Goal: Transaction & Acquisition: Download file/media

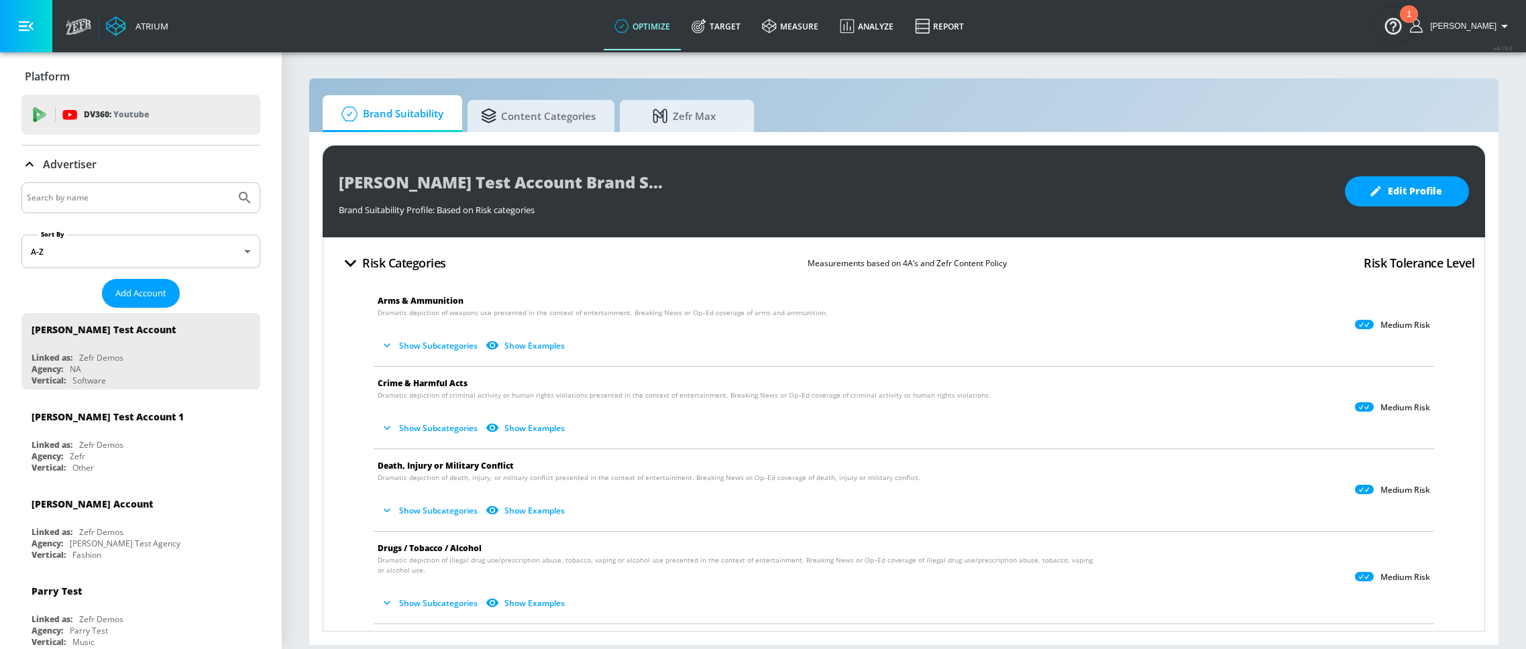
click at [1212, 176] on div "[PERSON_NAME] Test Account Brand Suitability Profile" at bounding box center [835, 182] width 993 height 30
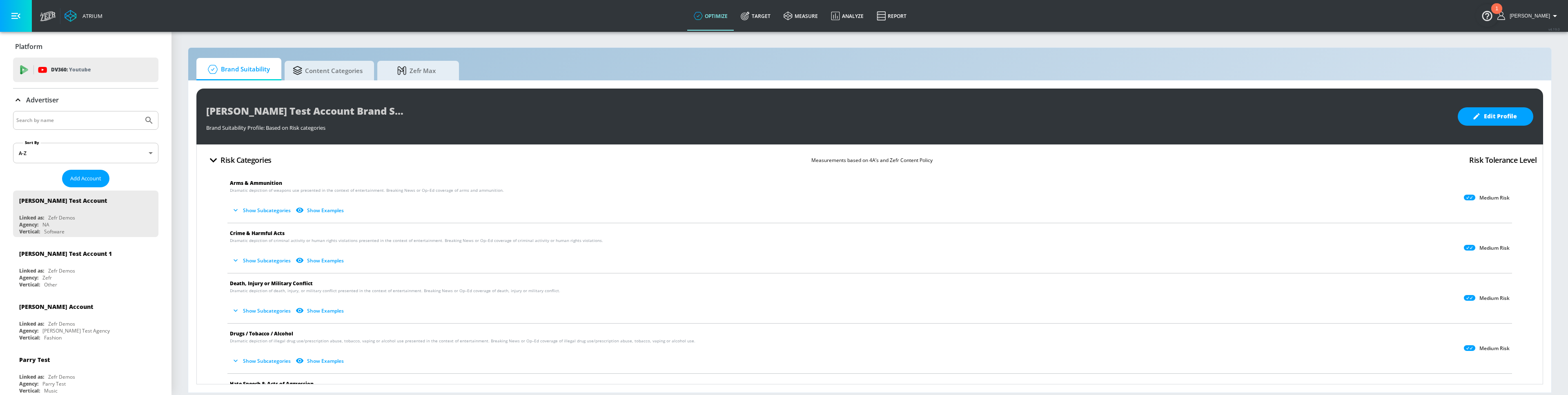
click at [1194, 66] on div "Brand Suitability Content Categories Zefr Max" at bounding box center [870, 69] width 1346 height 23
click at [329, 75] on span "Content Categories" at bounding box center [327, 69] width 70 height 19
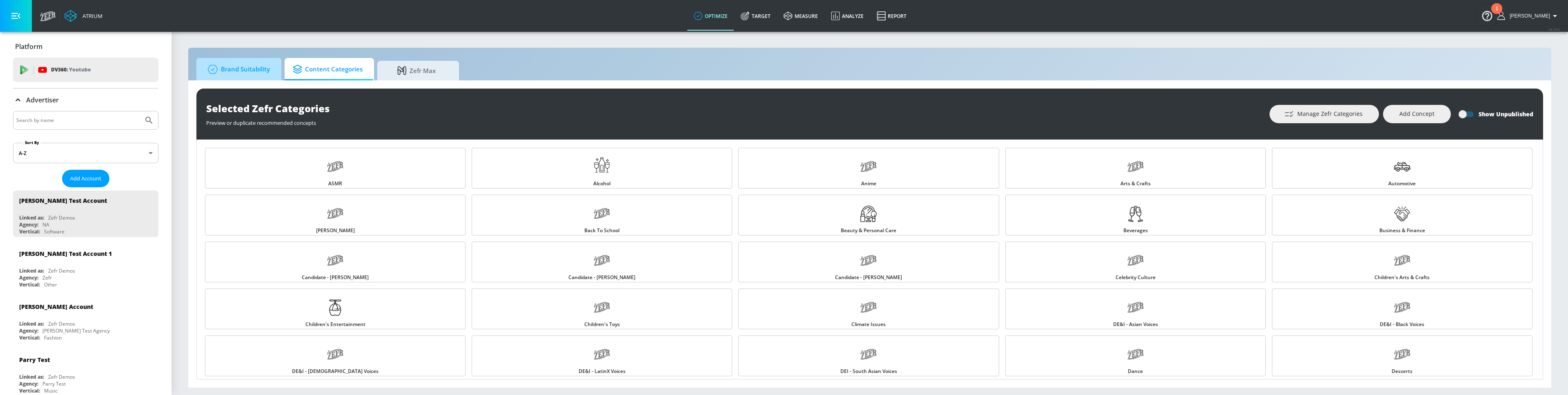
click at [231, 71] on span "Brand Suitability" at bounding box center [237, 69] width 65 height 19
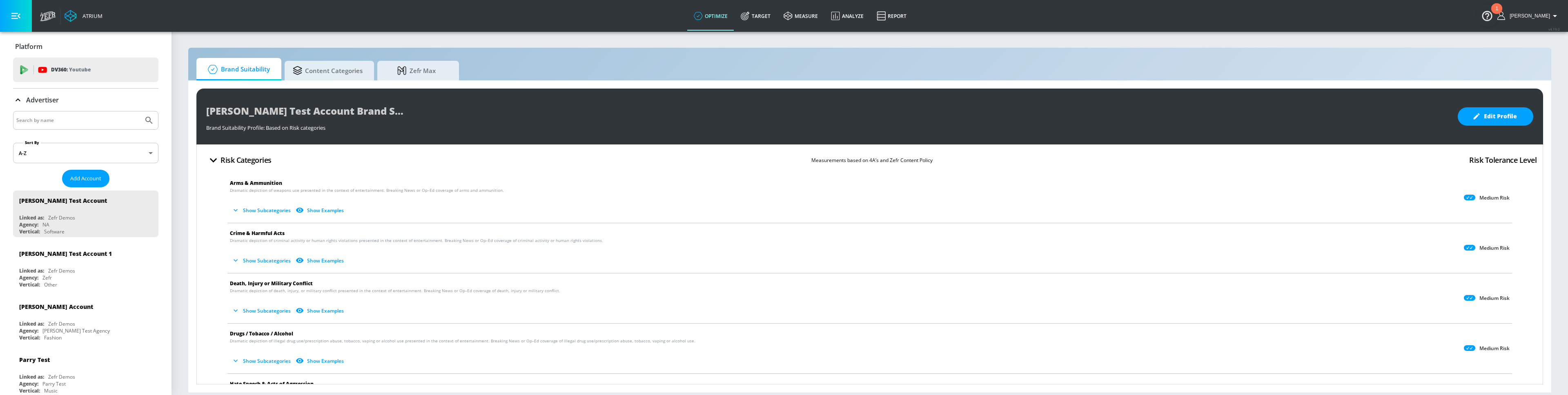
click at [253, 209] on button "Show Subcategories" at bounding box center [262, 211] width 64 height 13
click at [253, 209] on button "Hide Subcategories" at bounding box center [261, 211] width 61 height 13
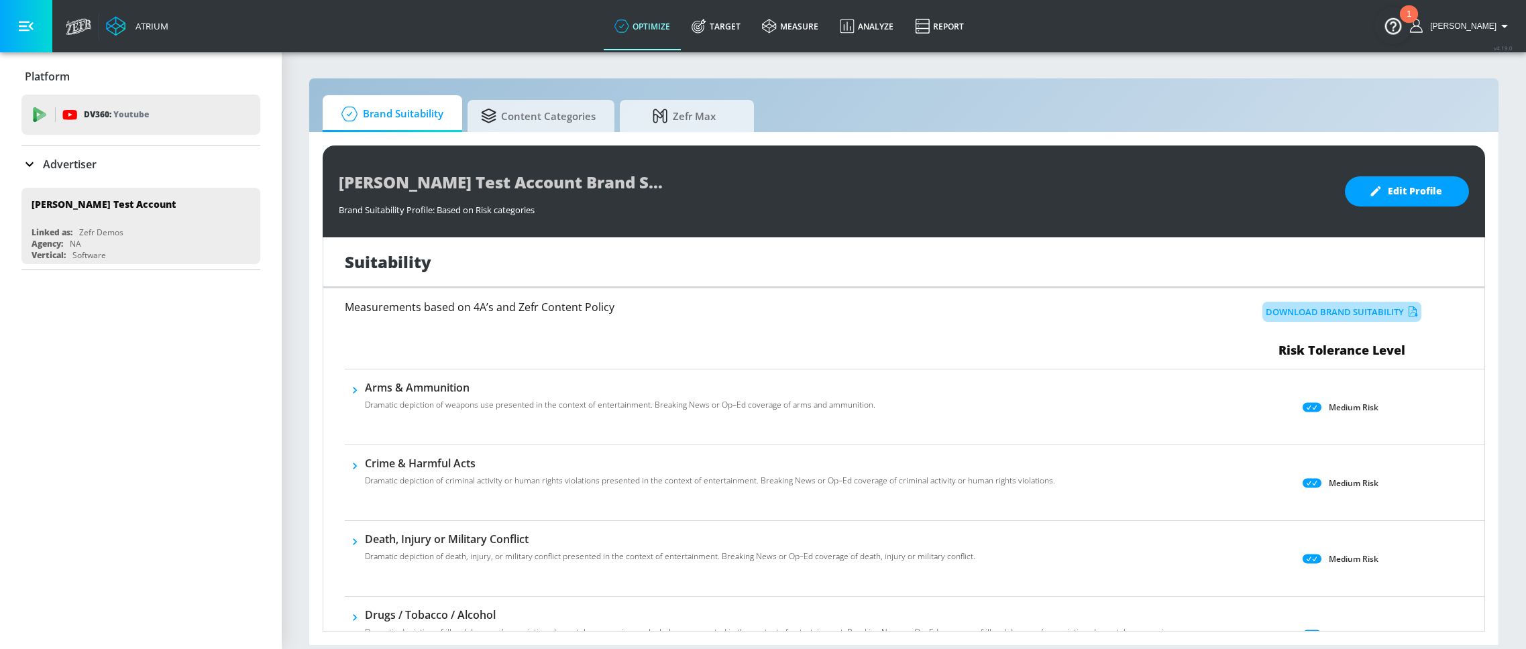
click at [1321, 314] on button "Download Brand Suitability" at bounding box center [1342, 312] width 159 height 21
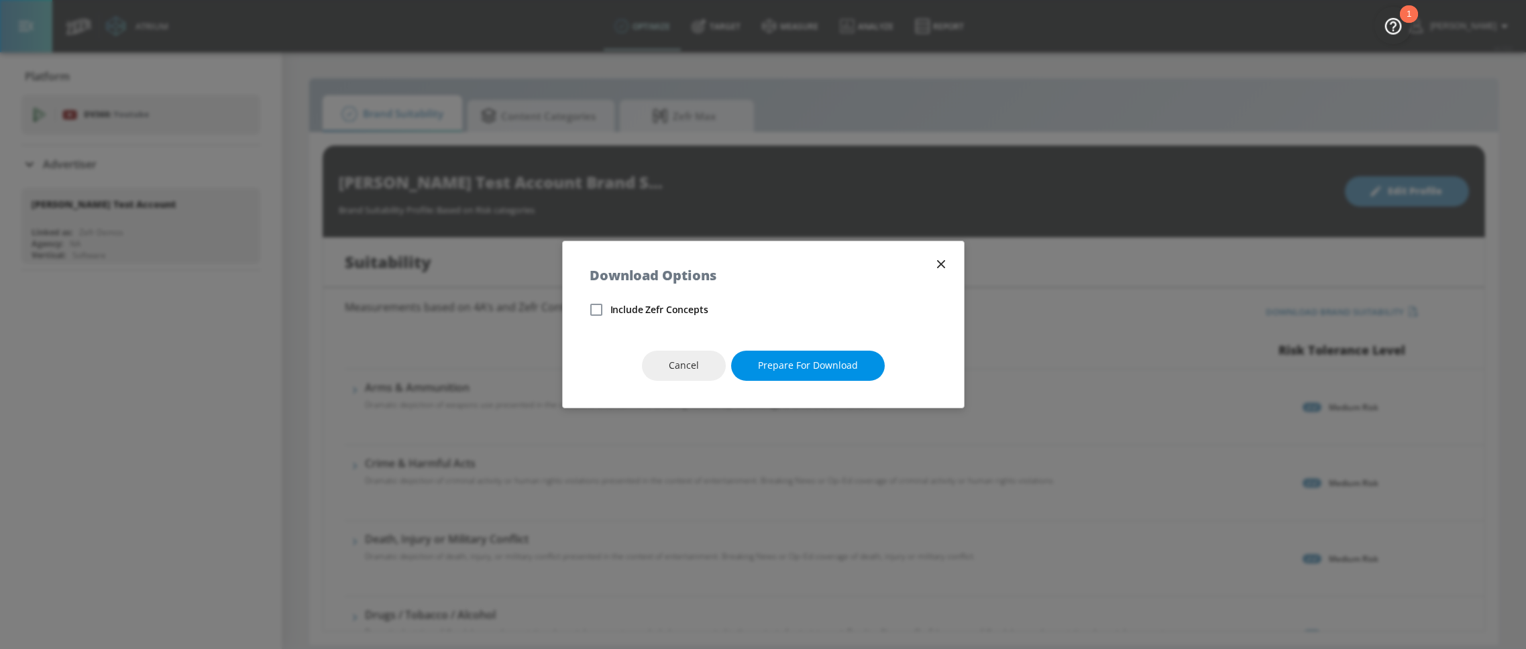
click at [818, 374] on span "Prepare for download" at bounding box center [808, 366] width 100 height 17
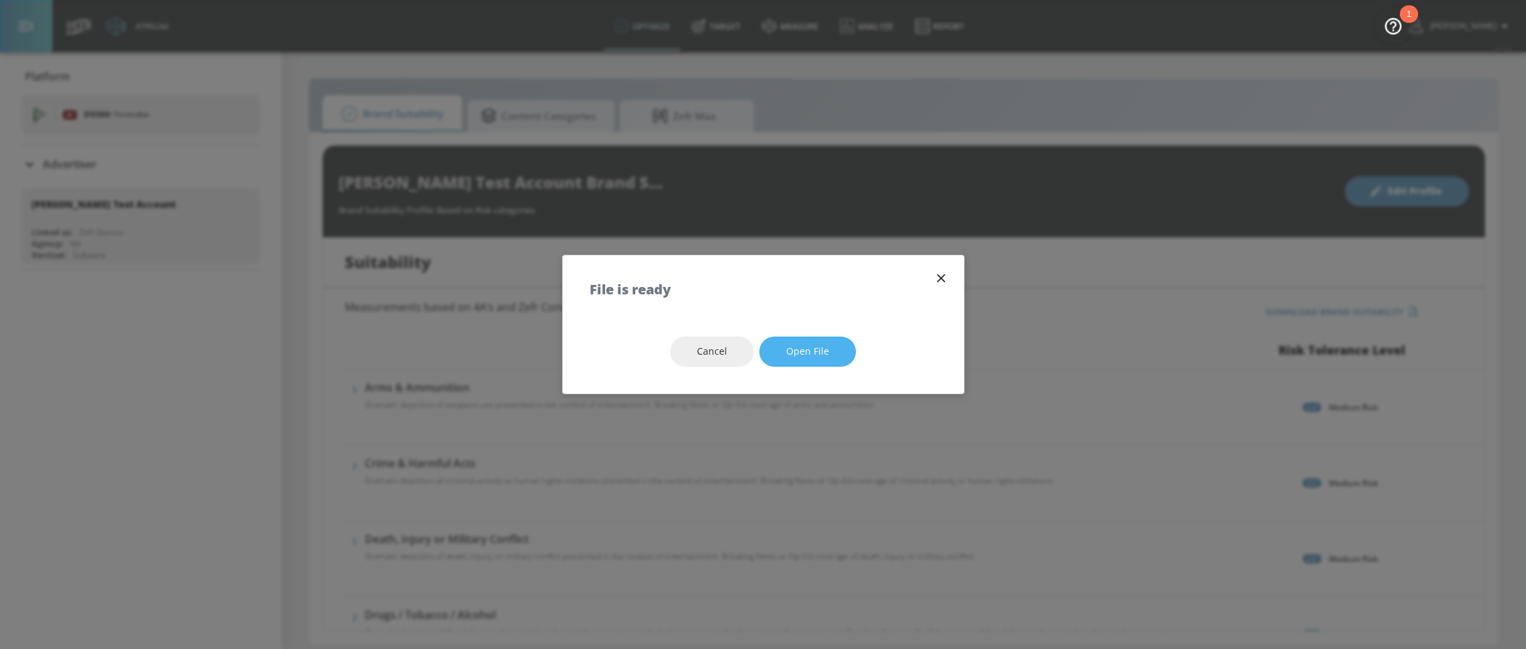
click at [807, 352] on span "Open file" at bounding box center [807, 351] width 43 height 17
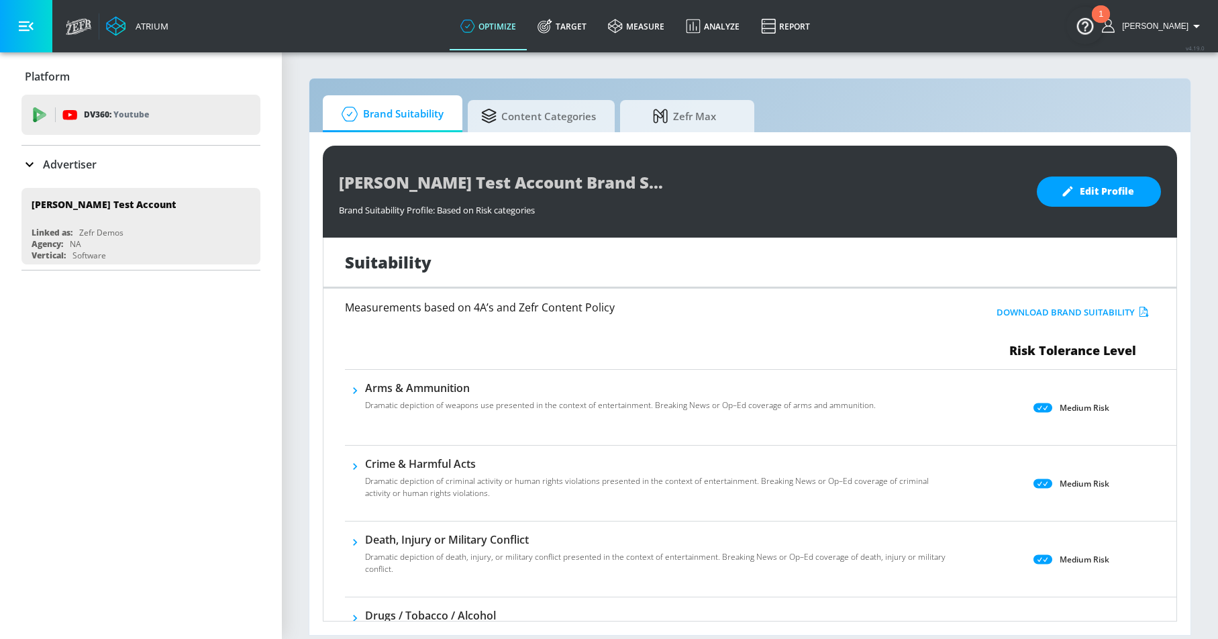
click at [1055, 311] on button "Download Brand Suitability" at bounding box center [1072, 312] width 159 height 21
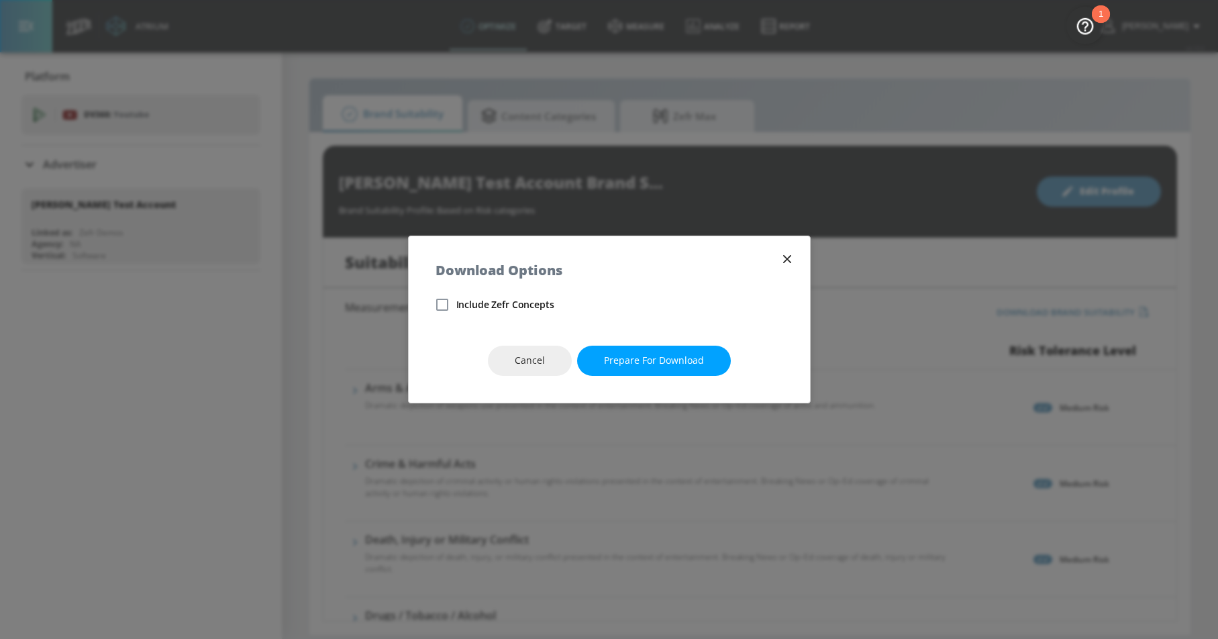
click at [491, 300] on span "Include Zefr Concepts" at bounding box center [505, 304] width 98 height 13
click at [456, 300] on input "Include Zefr Concepts" at bounding box center [442, 304] width 28 height 28
checkbox input "true"
click at [627, 356] on span "Prepare for download" at bounding box center [654, 360] width 100 height 17
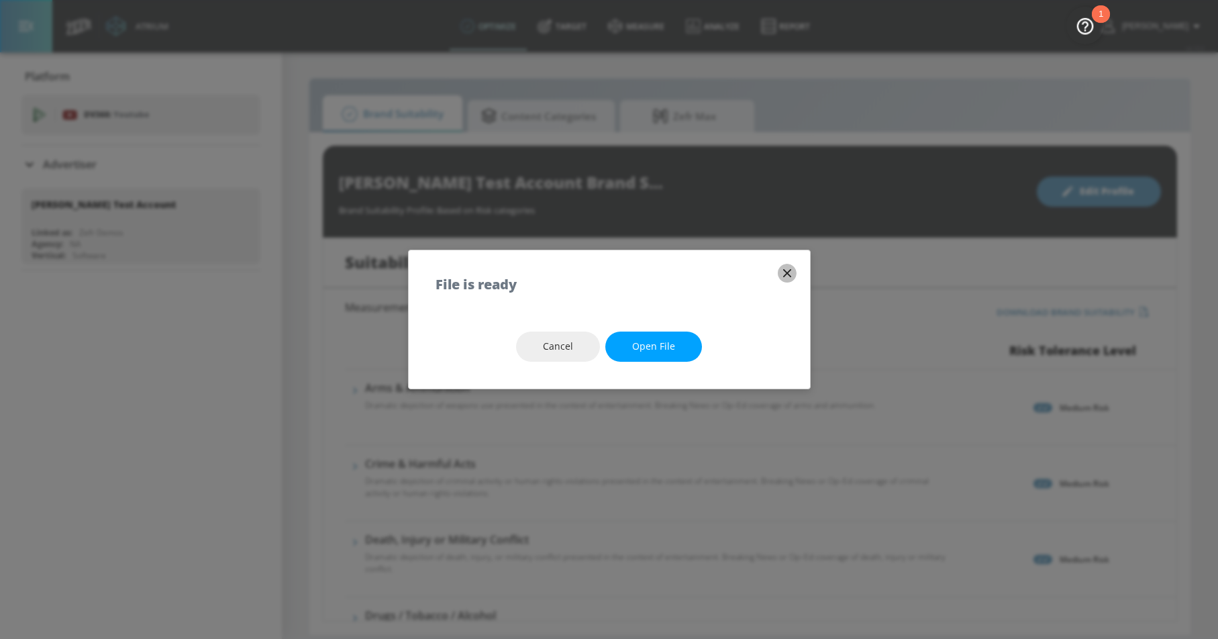
click at [790, 272] on icon "button" at bounding box center [787, 273] width 15 height 15
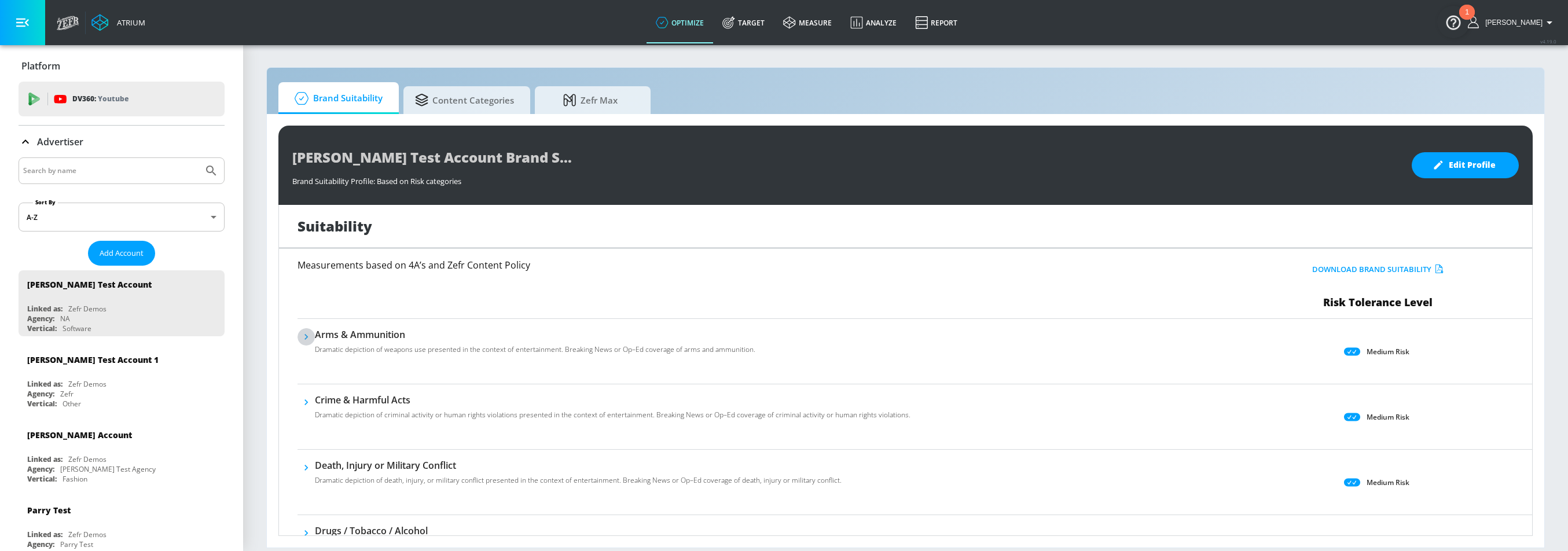
click at [305, 337] on icon "button" at bounding box center [305, 336] width 11 height 11
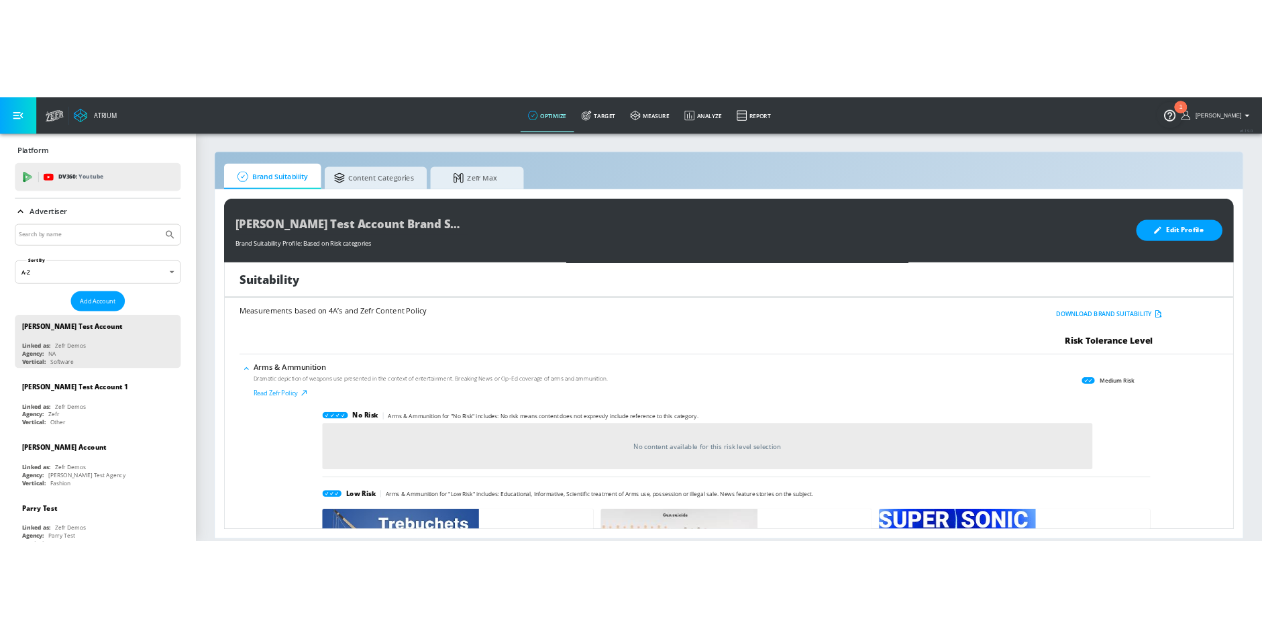
scroll to position [5, 0]
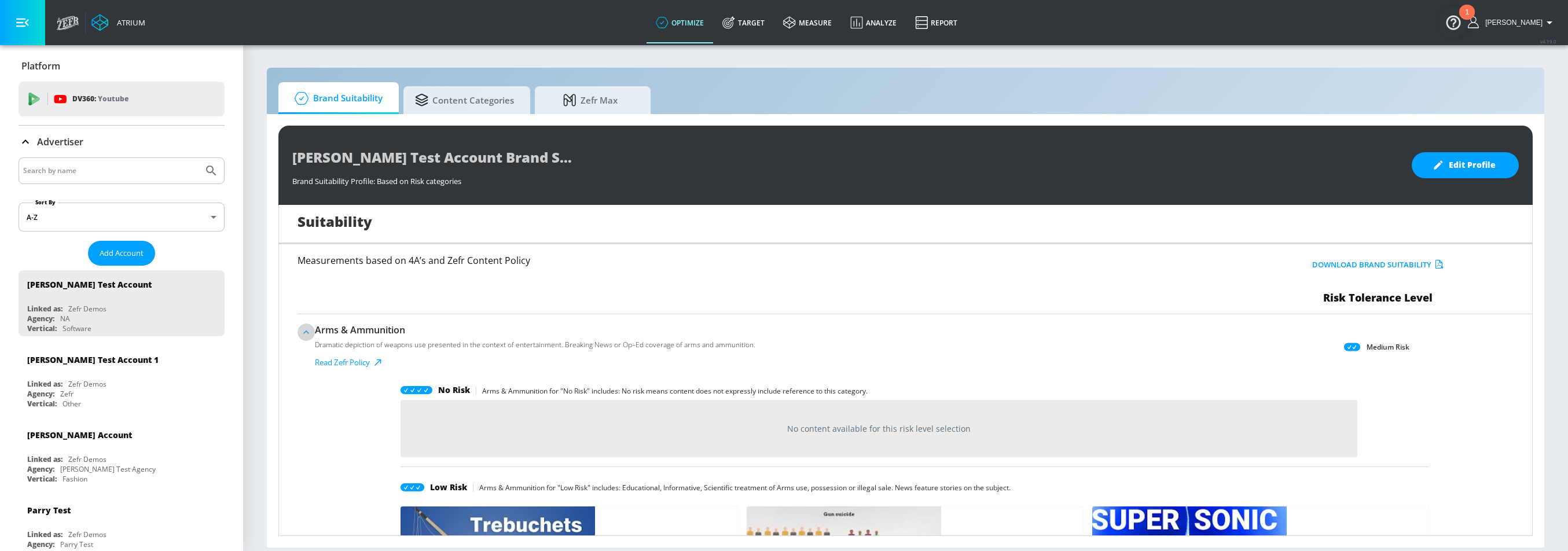
click at [305, 337] on icon "button" at bounding box center [305, 331] width 11 height 11
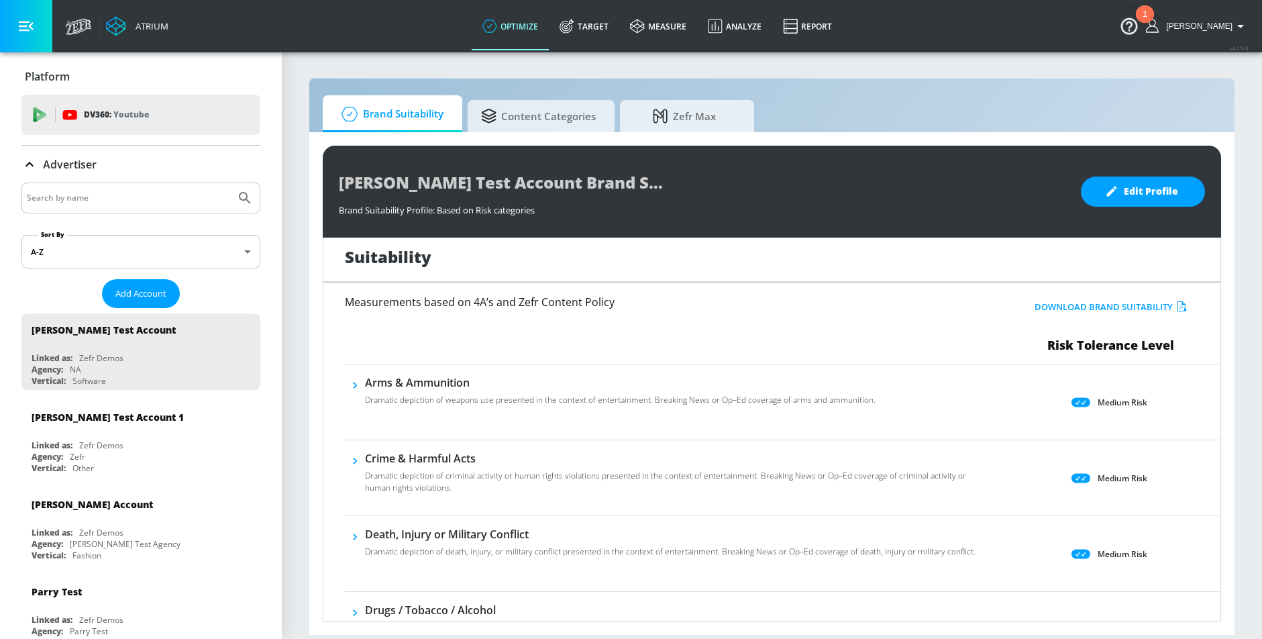
click at [1116, 299] on button "Download Brand Suitability" at bounding box center [1110, 307] width 159 height 21
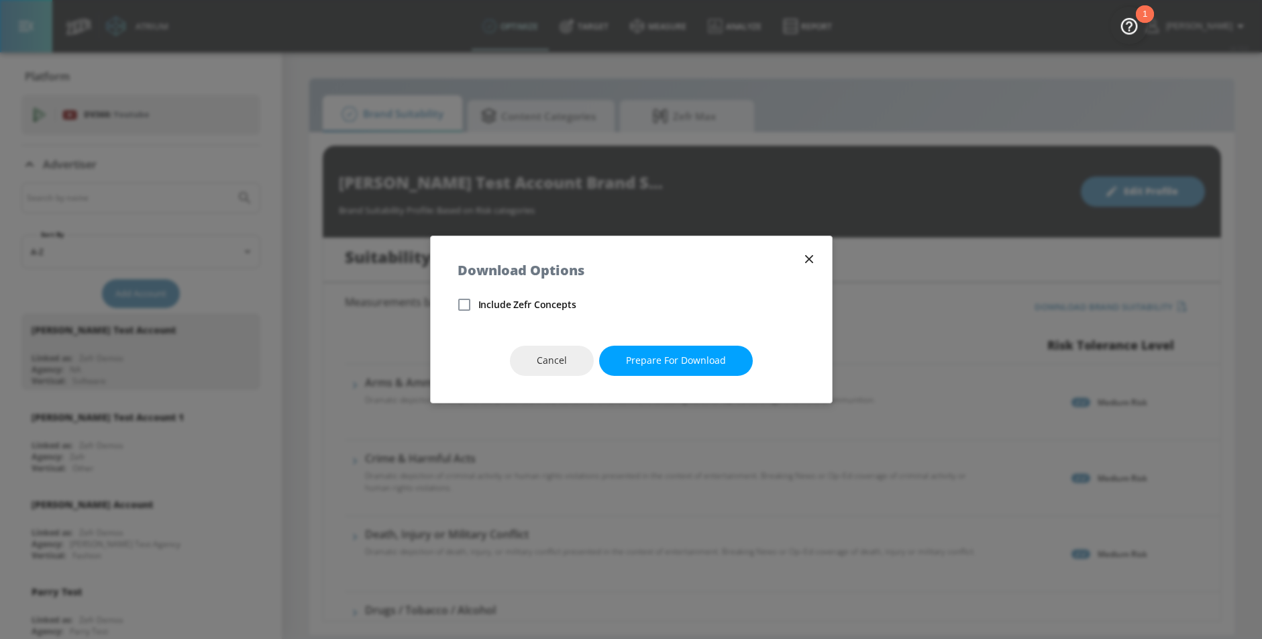
click at [524, 306] on span "Include Zefr Concepts" at bounding box center [527, 304] width 98 height 13
click at [478, 306] on input "Include Zefr Concepts" at bounding box center [464, 304] width 28 height 28
checkbox input "true"
click at [639, 358] on span "Prepare for download" at bounding box center [676, 360] width 100 height 17
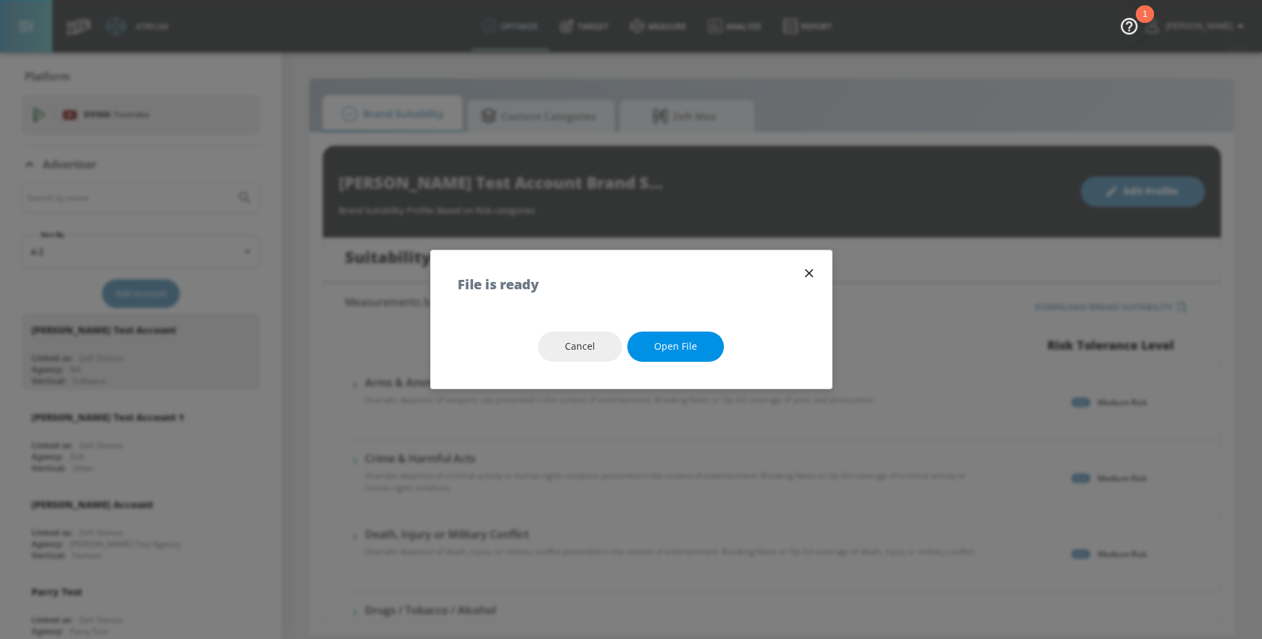
click at [641, 355] on button "Open file" at bounding box center [675, 346] width 97 height 30
